Goal: Information Seeking & Learning: Learn about a topic

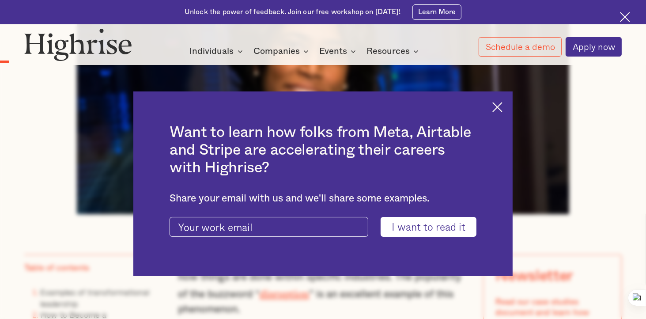
scroll to position [442, 0]
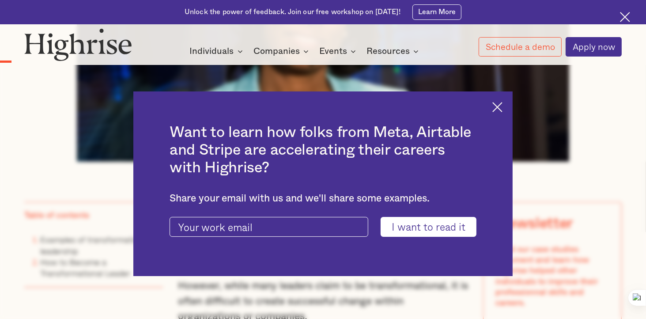
click at [503, 106] on img at bounding box center [497, 107] width 10 height 10
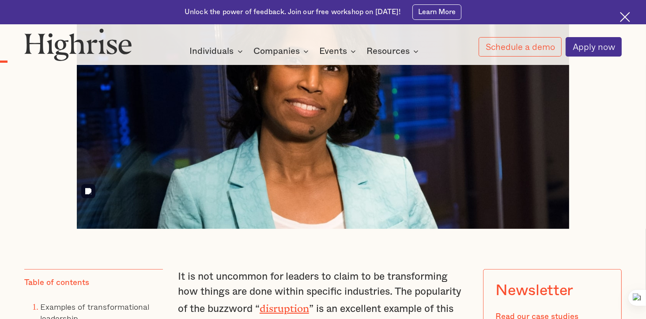
scroll to position [353, 0]
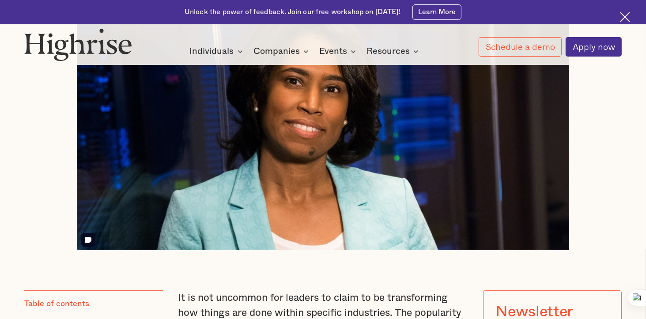
drag, startPoint x: 295, startPoint y: 162, endPoint x: 281, endPoint y: 162, distance: 14.6
click at [281, 162] on img at bounding box center [323, 115] width 493 height 269
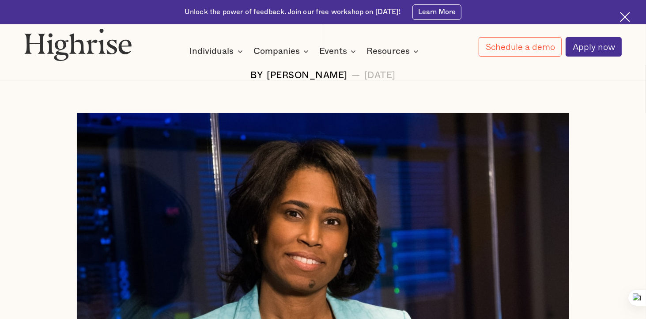
scroll to position [221, 0]
click at [169, 120] on img at bounding box center [323, 247] width 493 height 269
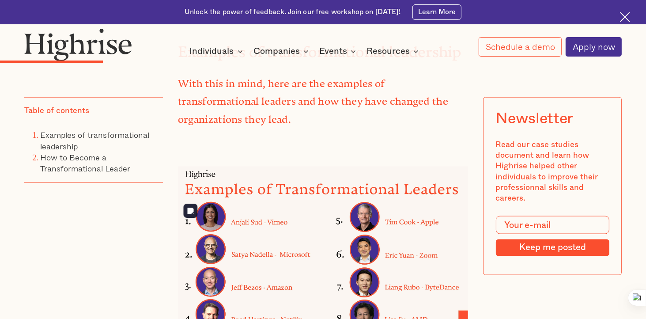
scroll to position [1193, 0]
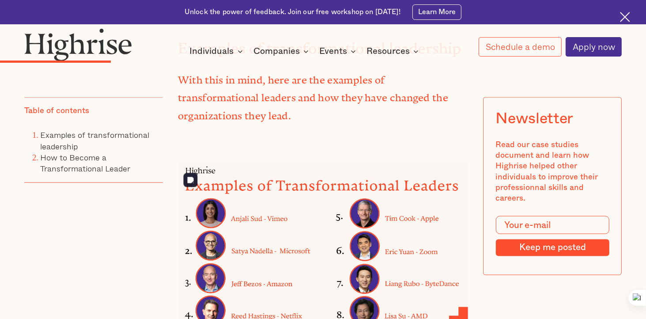
click at [209, 252] on img at bounding box center [323, 248] width 290 height 171
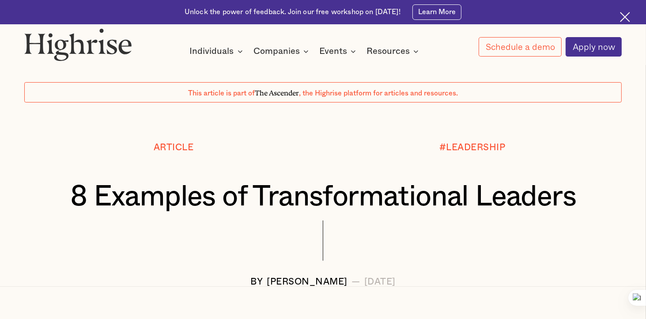
scroll to position [0, 0]
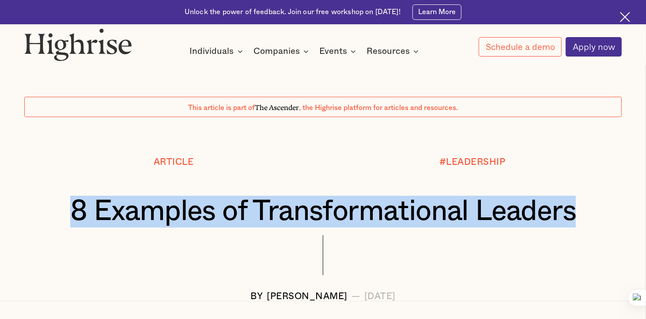
drag, startPoint x: 69, startPoint y: 207, endPoint x: 613, endPoint y: 223, distance: 544.4
click at [613, 223] on div "8 Examples of Transformational Leaders" at bounding box center [323, 212] width 598 height 32
copy h1 "8 Examples of Transformational Leaders"
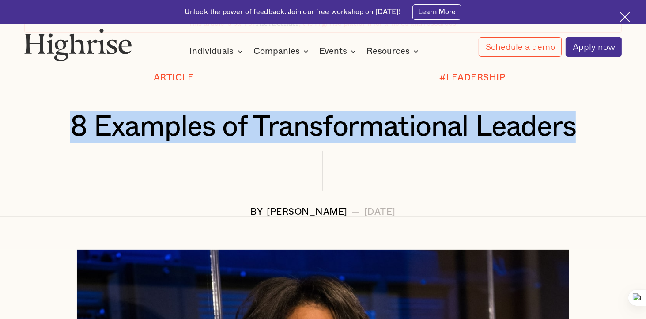
scroll to position [88, 0]
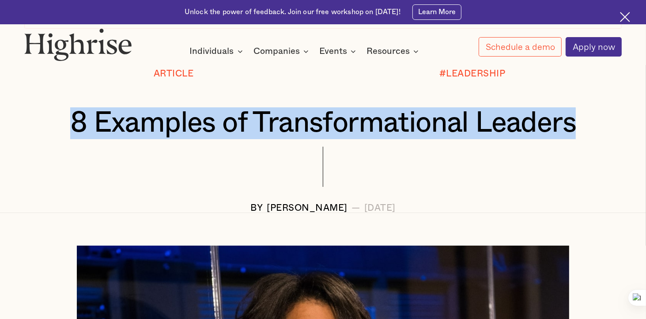
drag, startPoint x: 214, startPoint y: 205, endPoint x: 450, endPoint y: 212, distance: 235.9
click at [450, 212] on div "BY [PERSON_NAME] — [DATE]" at bounding box center [323, 208] width 598 height 10
copy div "BY [PERSON_NAME] — [DATE]"
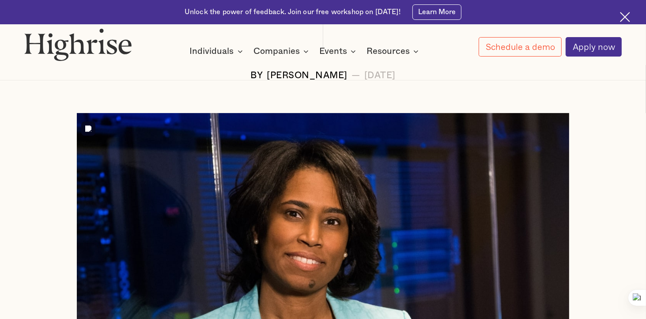
click at [438, 263] on img at bounding box center [323, 247] width 493 height 269
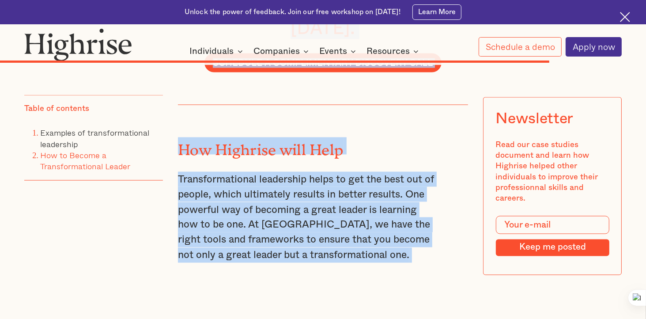
scroll to position [4717, 0]
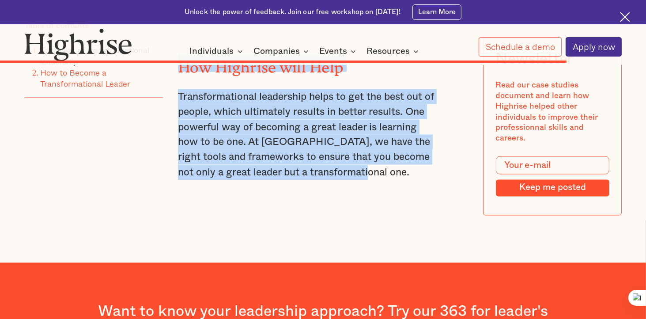
drag, startPoint x: 177, startPoint y: 123, endPoint x: 391, endPoint y: 149, distance: 215.8
copy div "Lo ip dol sitametc adi elitsed do eiusm te in utlaboreetdo mag aliqua eni admi …"
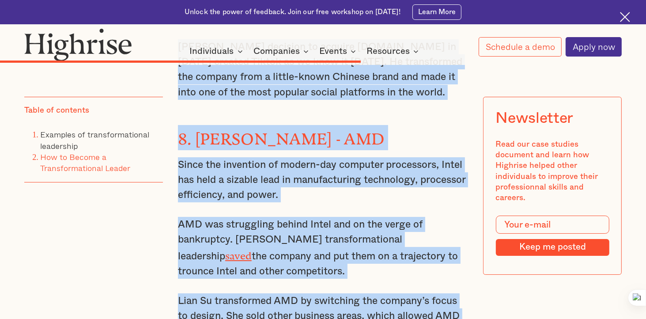
scroll to position [2994, 0]
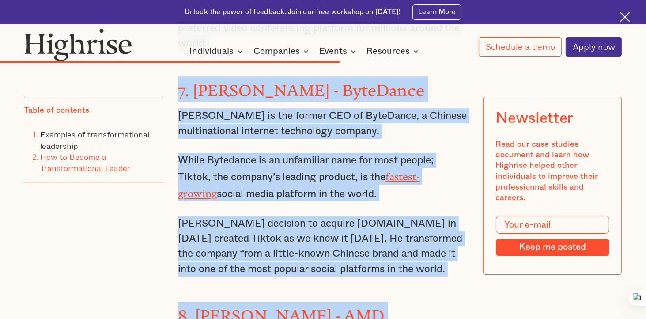
click at [371, 216] on p "[PERSON_NAME] decision to acquire [DOMAIN_NAME] in [DATE] created Tiktok as we …" at bounding box center [323, 246] width 290 height 61
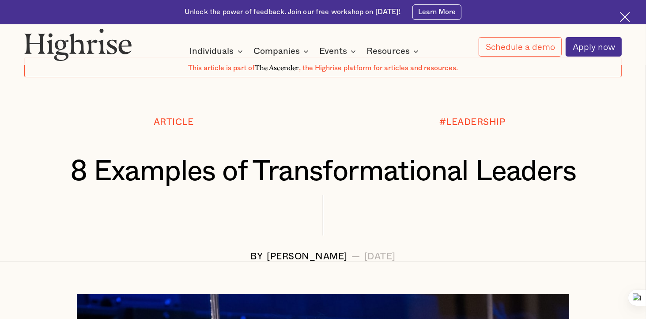
scroll to position [0, 0]
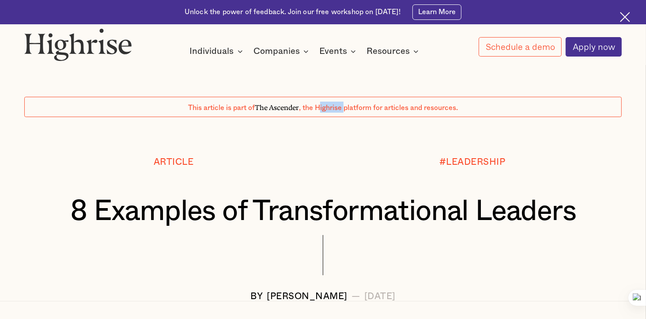
drag, startPoint x: 345, startPoint y: 108, endPoint x: 321, endPoint y: 110, distance: 23.5
click at [321, 110] on span ", the Highrise platform for articles and resources." at bounding box center [378, 107] width 159 height 7
click at [340, 106] on span ", the Highrise platform for articles and resources." at bounding box center [378, 107] width 159 height 7
click at [333, 138] on div at bounding box center [323, 137] width 646 height 40
drag, startPoint x: 343, startPoint y: 107, endPoint x: 315, endPoint y: 108, distance: 27.4
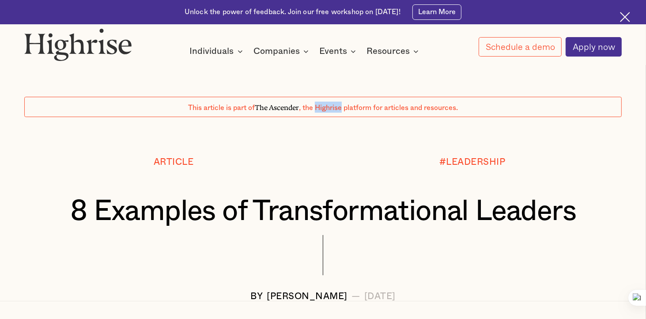
click at [315, 108] on span ", the Highrise platform for articles and resources." at bounding box center [378, 107] width 159 height 7
copy span "Highrise"
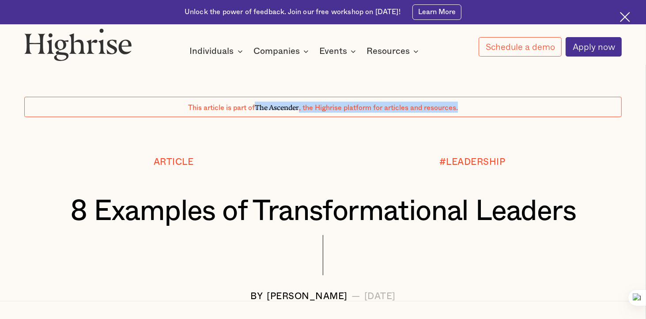
drag, startPoint x: 255, startPoint y: 106, endPoint x: 465, endPoint y: 114, distance: 209.5
click at [465, 114] on div "This article is part of The Ascender , the Highrise platform for articles and r…" at bounding box center [323, 107] width 598 height 20
copy div "The Ascender , the Highrise platform for articles and resources."
